Goal: Register for event/course

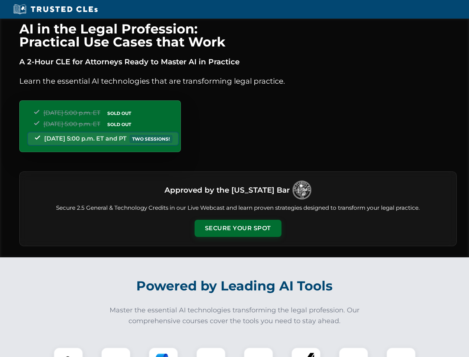
click at [238, 228] on button "Secure Your Spot" at bounding box center [238, 228] width 87 height 17
click at [68, 352] on img at bounding box center [69, 362] width 22 height 22
click at [116, 352] on div at bounding box center [116, 362] width 30 height 30
click at [164, 352] on div at bounding box center [164, 362] width 30 height 30
click at [211, 352] on img at bounding box center [211, 362] width 21 height 21
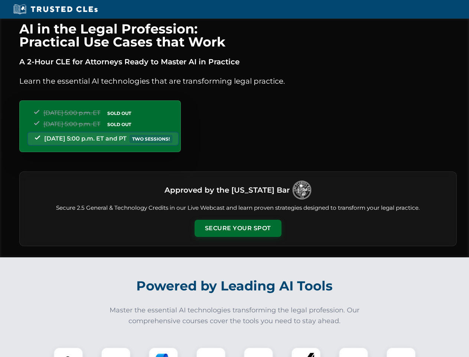
click at [259, 352] on div at bounding box center [259, 362] width 30 height 30
click at [306, 352] on div at bounding box center [306, 362] width 30 height 30
click at [354, 352] on img at bounding box center [353, 362] width 21 height 21
